Goal: Obtain resource: Obtain resource

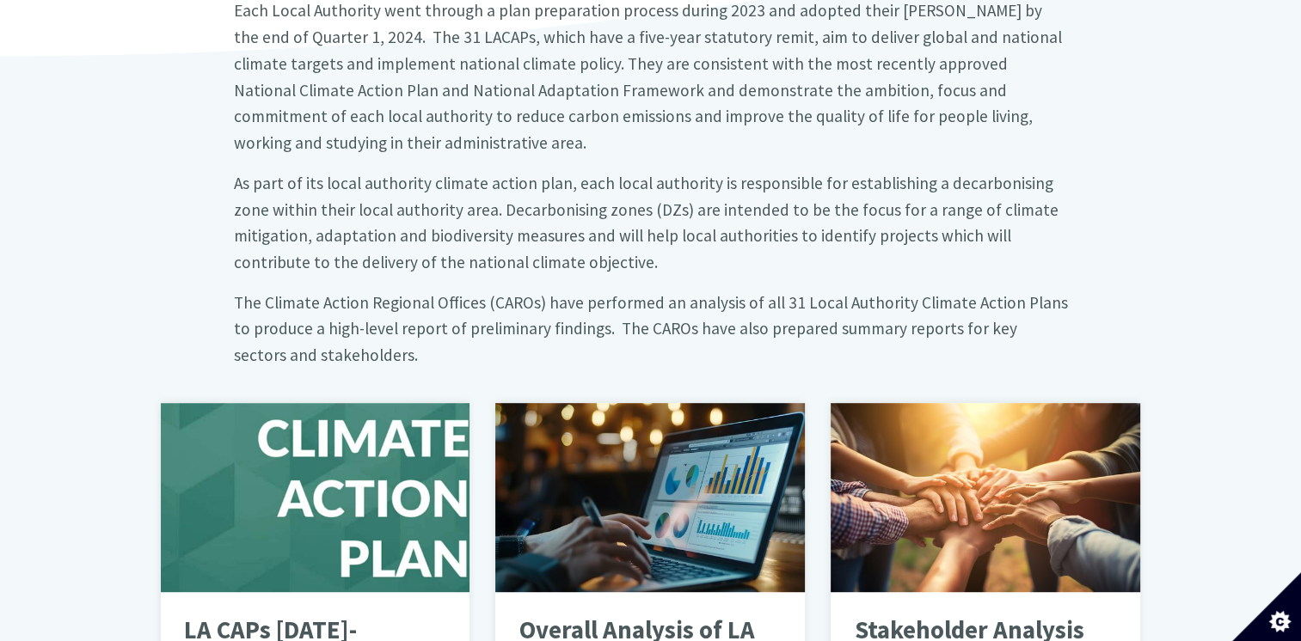
scroll to position [774, 0]
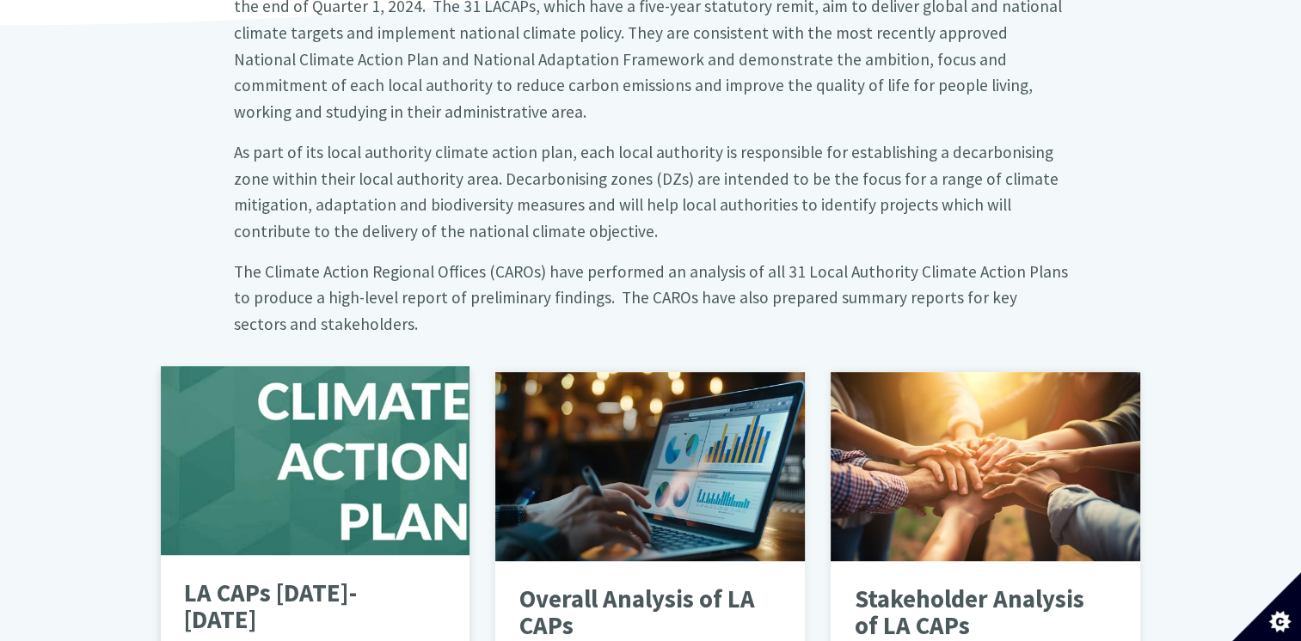
click at [289, 580] on p "LA CAPs [DATE]-[DATE]" at bounding box center [302, 607] width 236 height 54
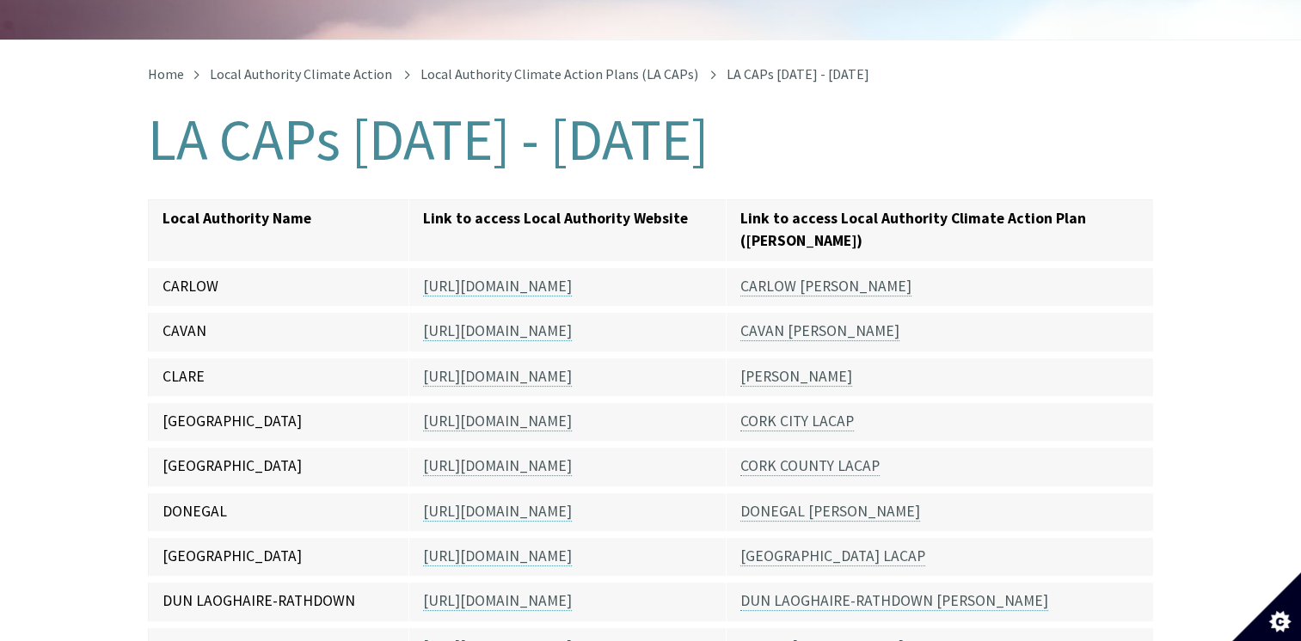
scroll to position [344, 0]
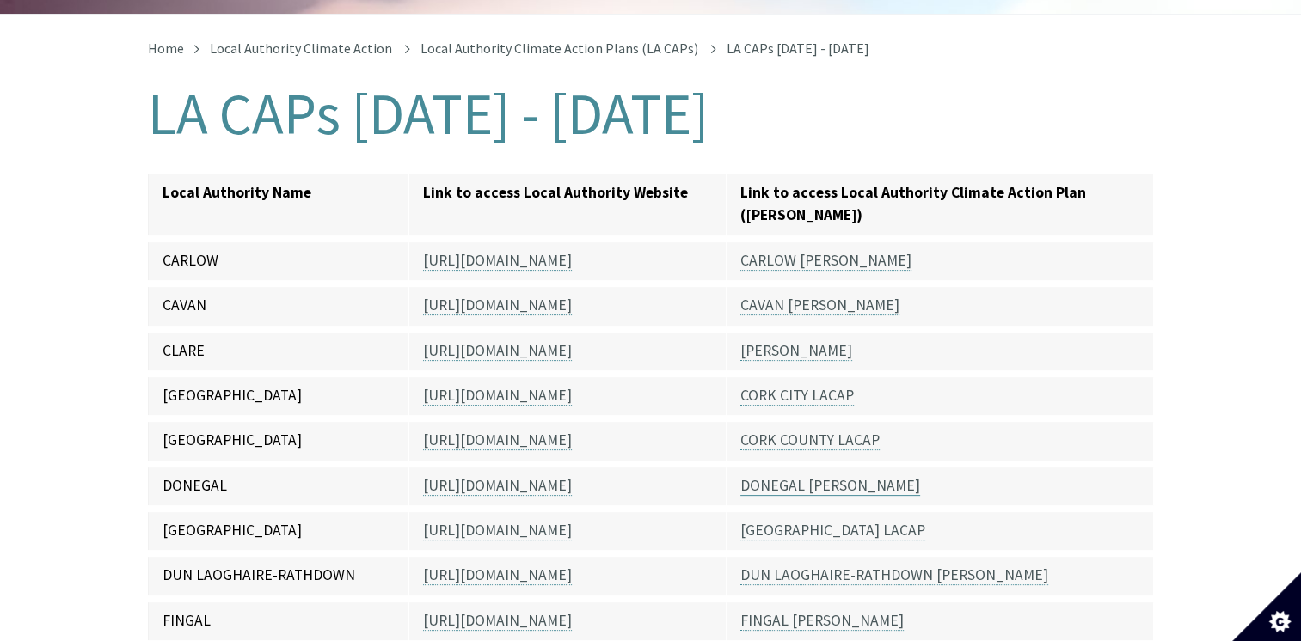
click at [828, 476] on link "DONEGAL LACAP" at bounding box center [830, 486] width 180 height 20
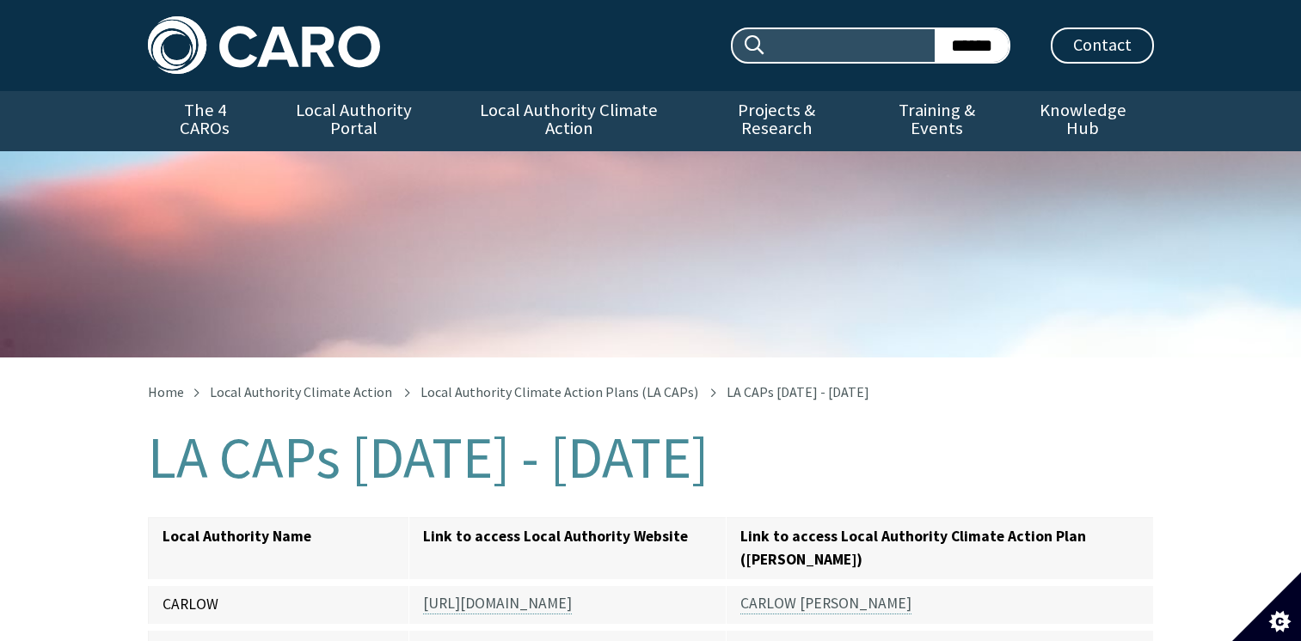
scroll to position [358, 0]
